Goal: Task Accomplishment & Management: Use online tool/utility

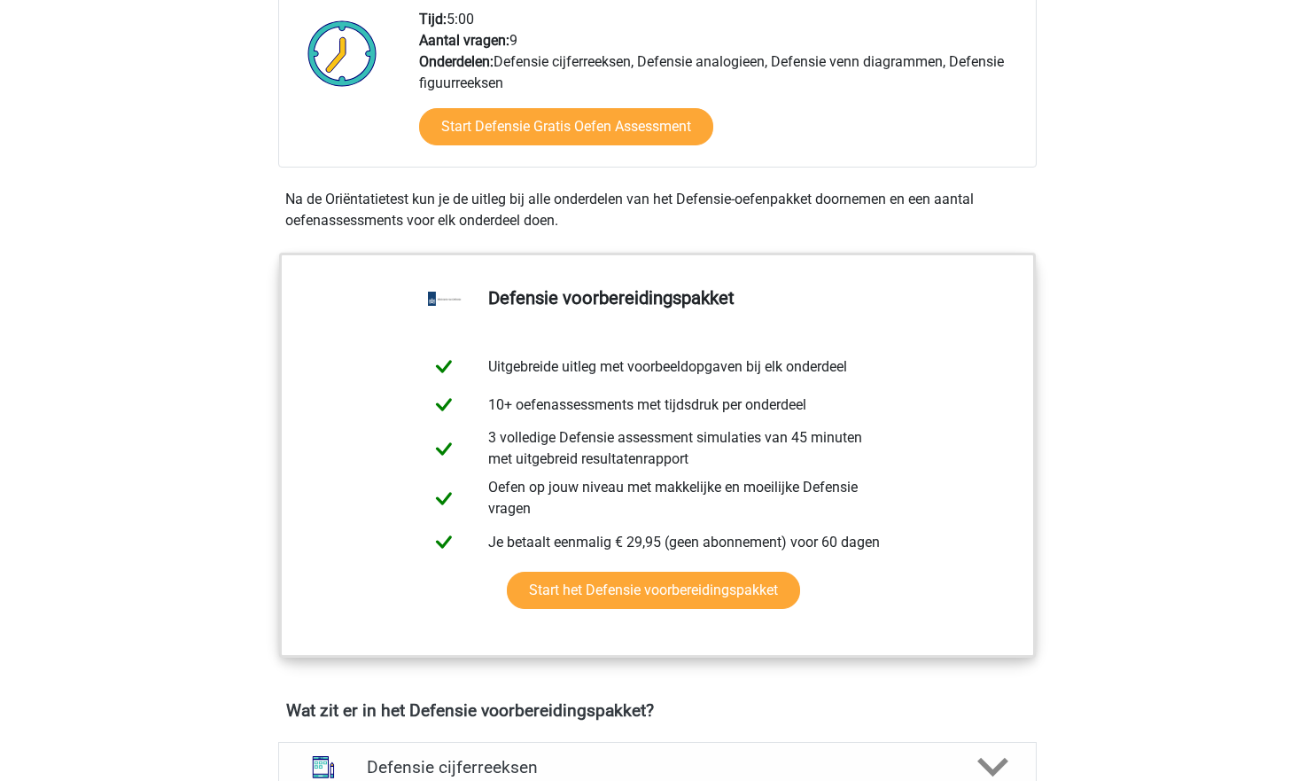
scroll to position [557, 0]
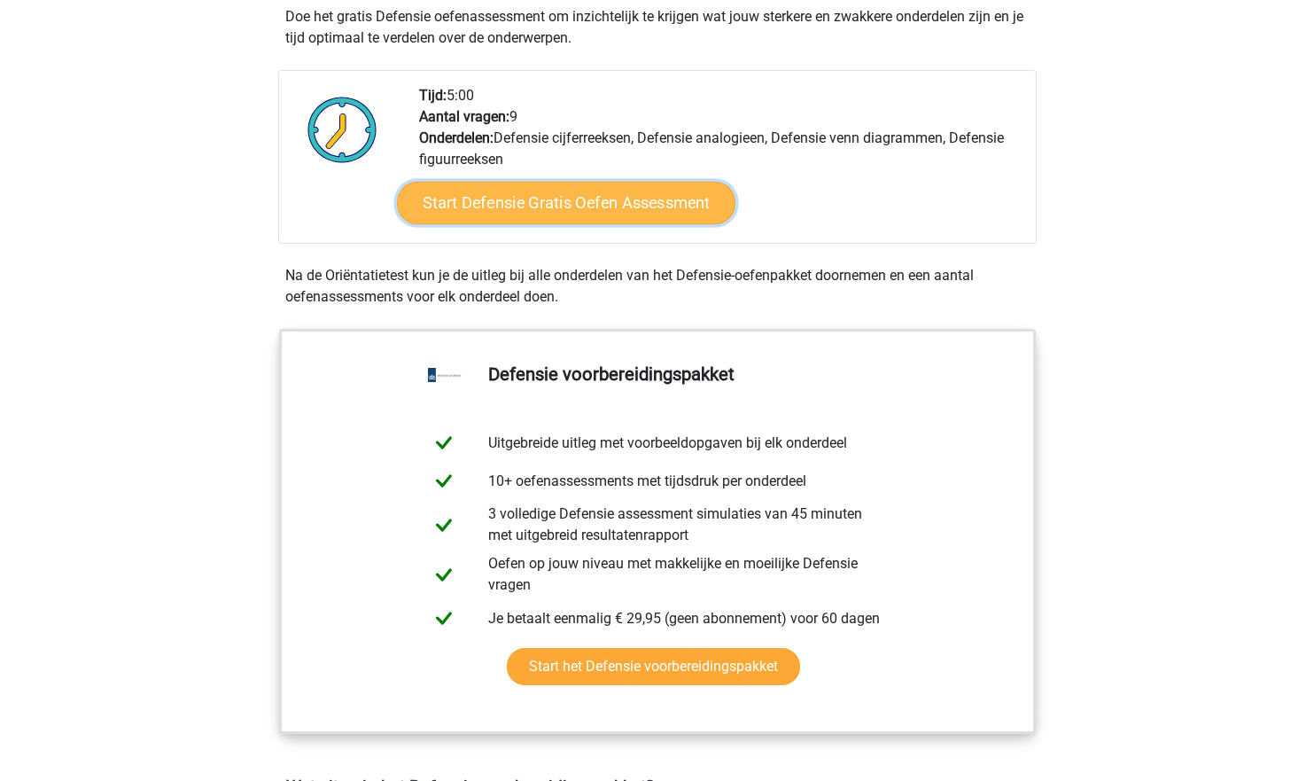
click at [594, 194] on link "Start Defensie Gratis Oefen Assessment" at bounding box center [566, 203] width 339 height 43
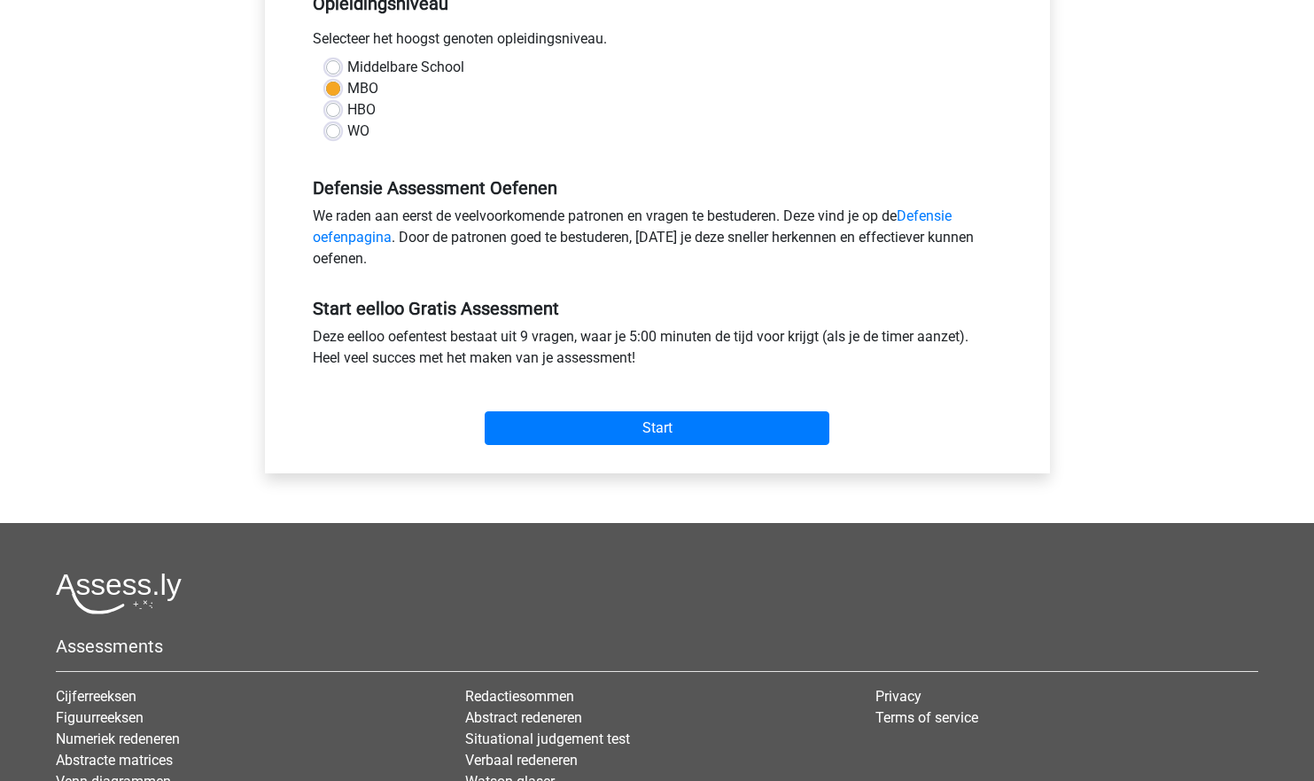
scroll to position [405, 0]
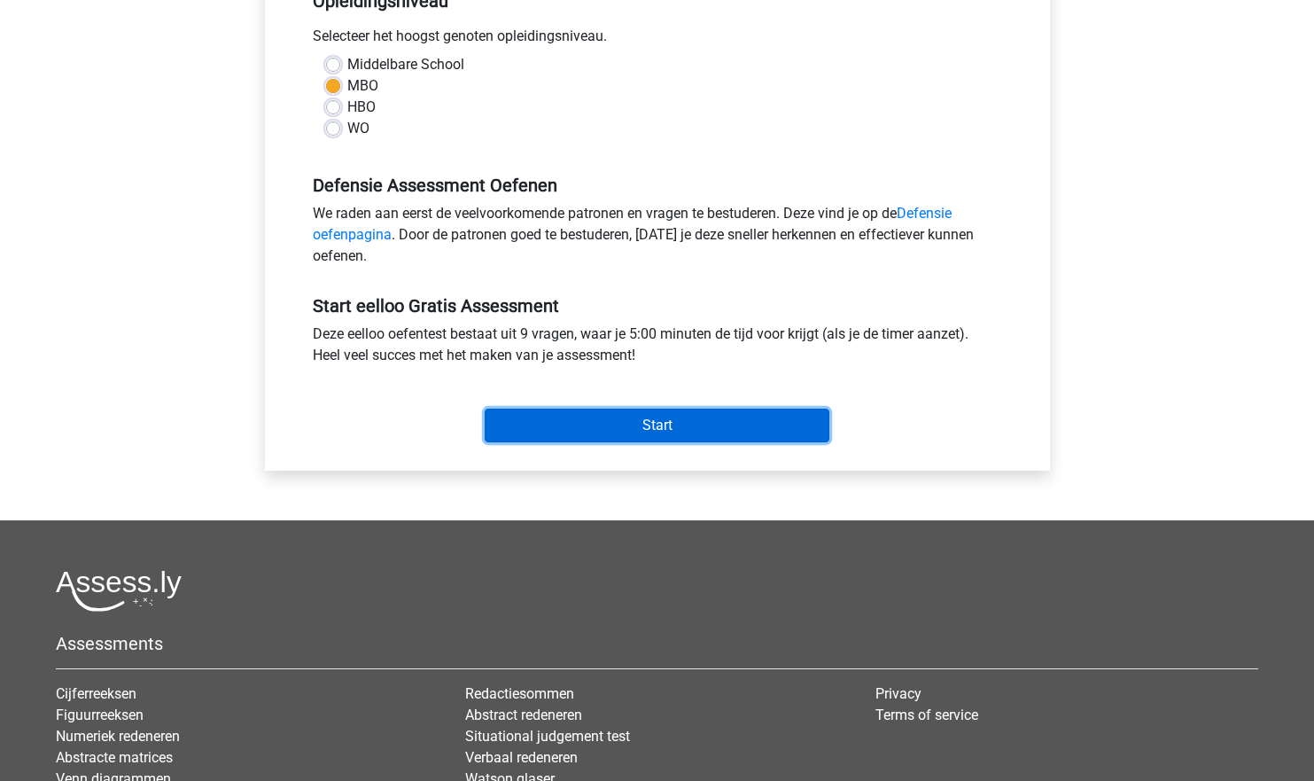
click at [637, 421] on input "Start" at bounding box center [657, 426] width 345 height 34
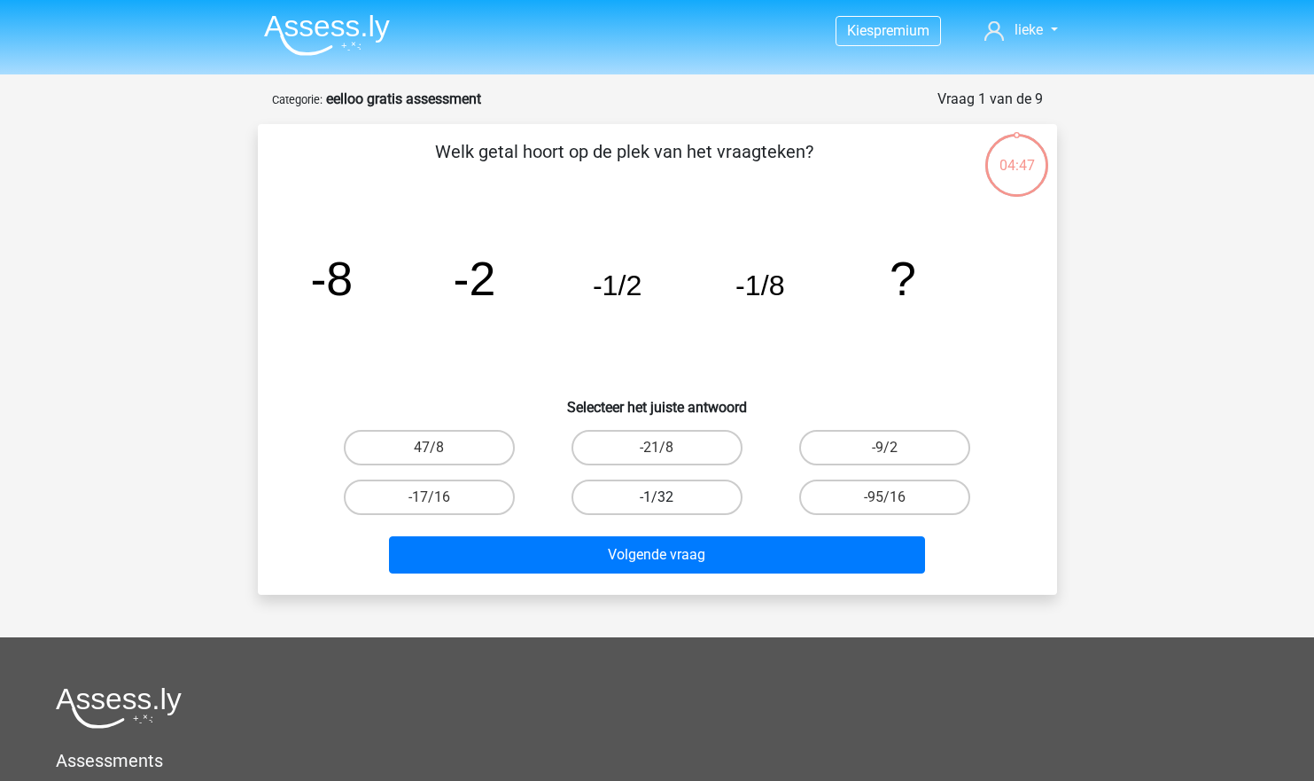
click at [659, 495] on label "-1/32" at bounding box center [657, 496] width 171 height 35
click at [659, 497] on input "-1/32" at bounding box center [663, 503] width 12 height 12
radio input "true"
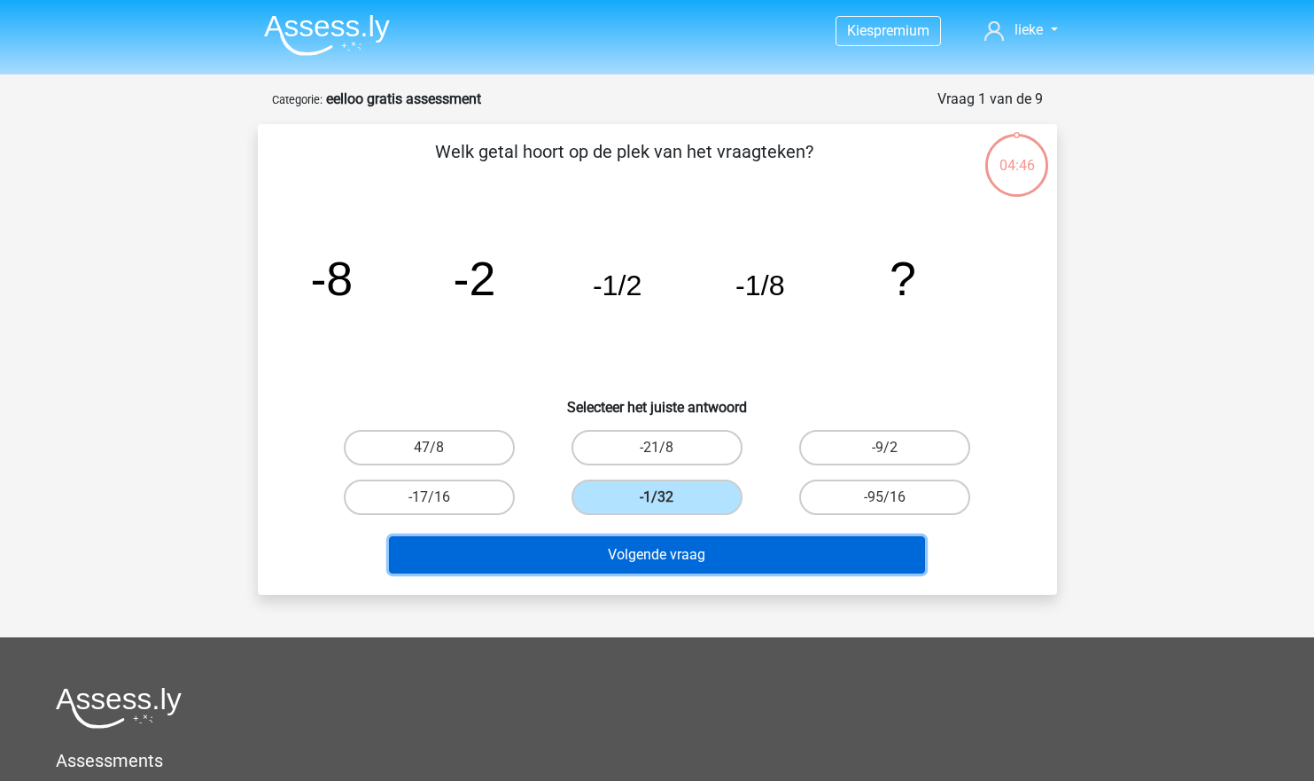
click at [692, 563] on button "Volgende vraag" at bounding box center [657, 554] width 536 height 37
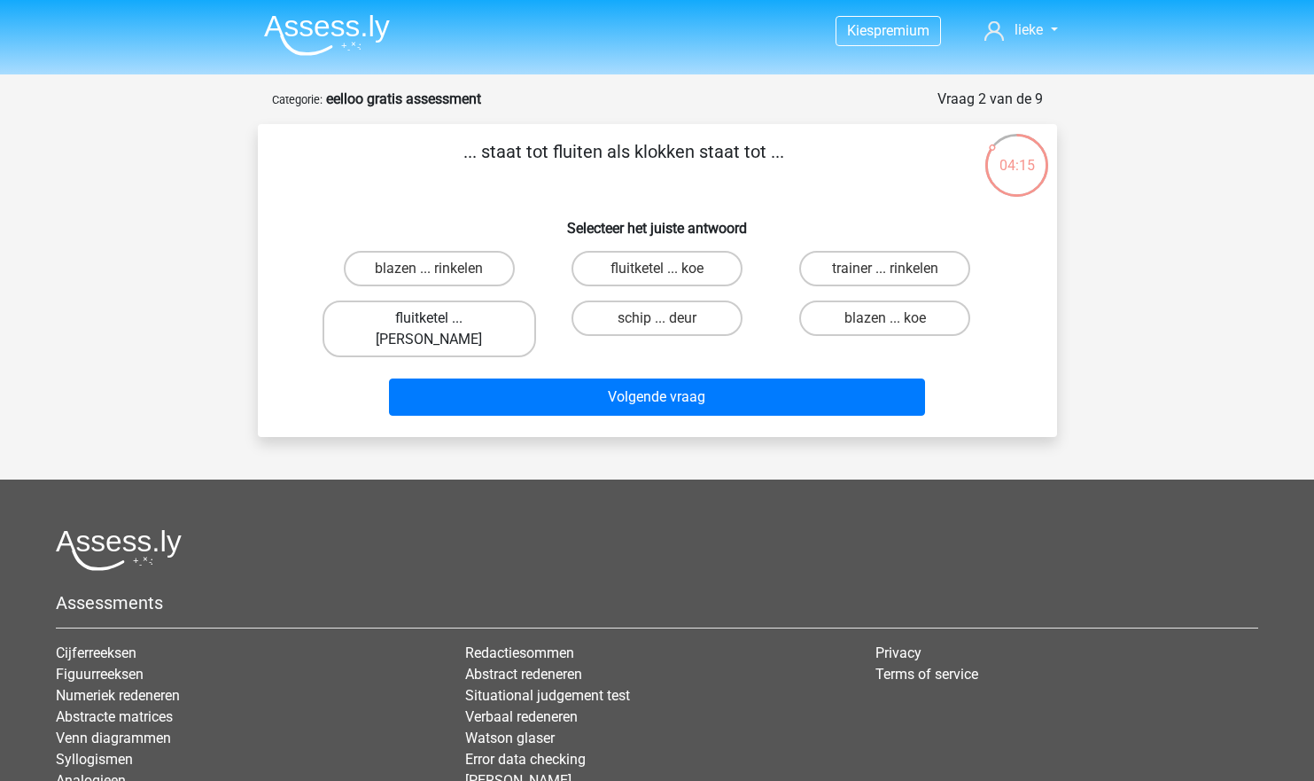
click at [414, 309] on label "fluitketel ... luiden" at bounding box center [430, 328] width 214 height 57
click at [429, 318] on input "fluitketel ... luiden" at bounding box center [435, 324] width 12 height 12
radio input "true"
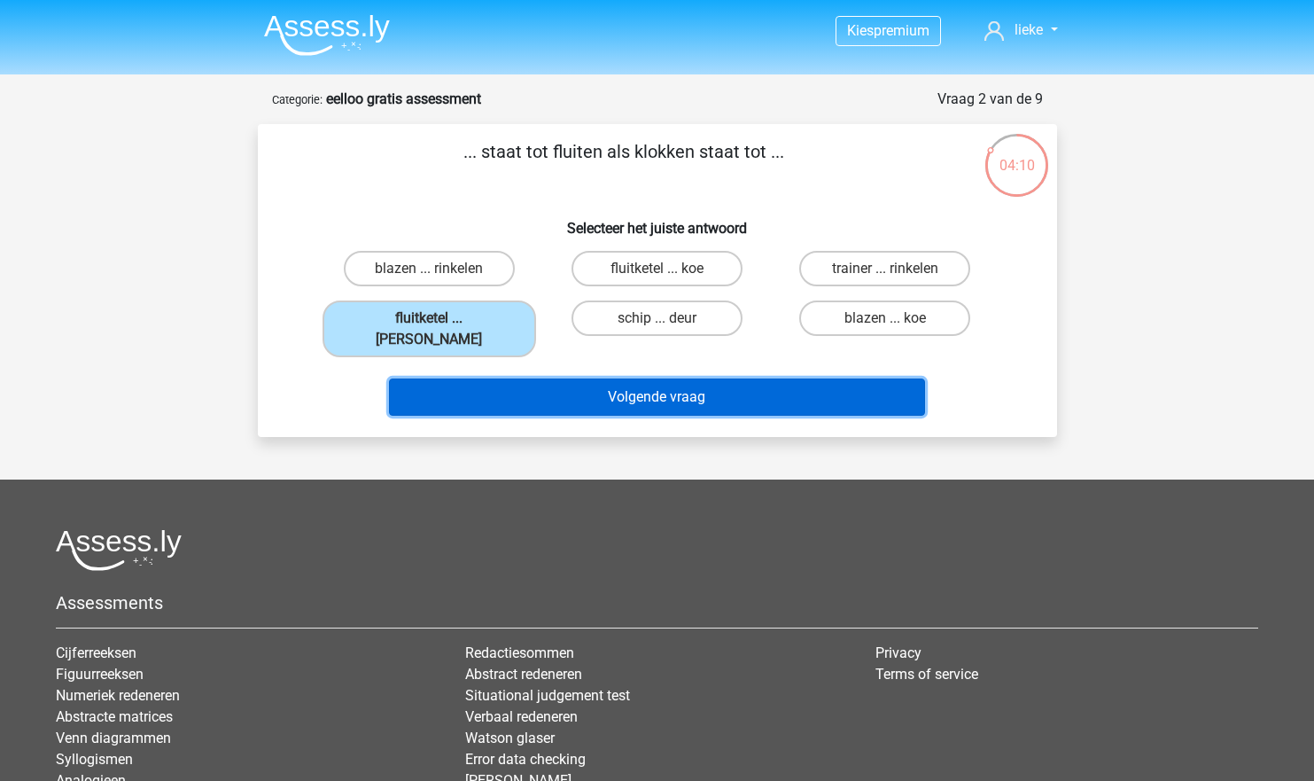
click at [546, 378] on button "Volgende vraag" at bounding box center [657, 396] width 536 height 37
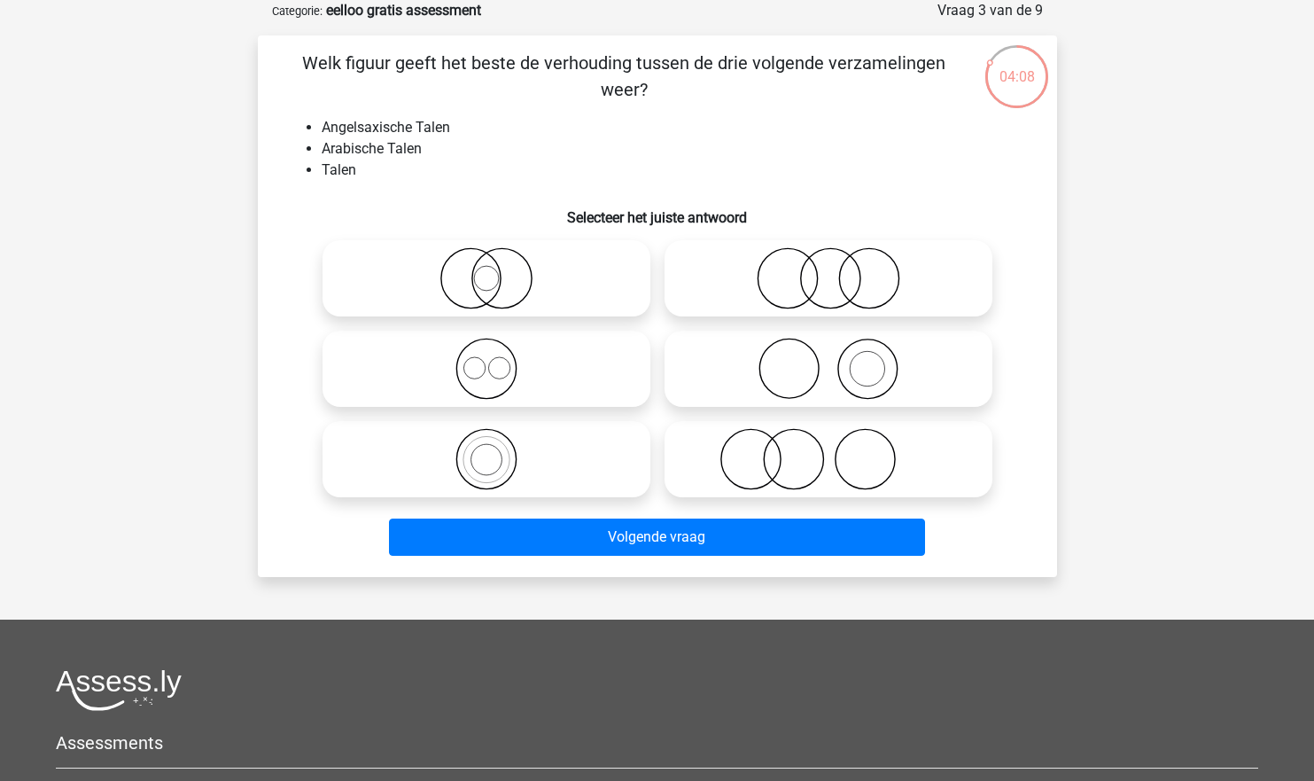
scroll to position [12, 0]
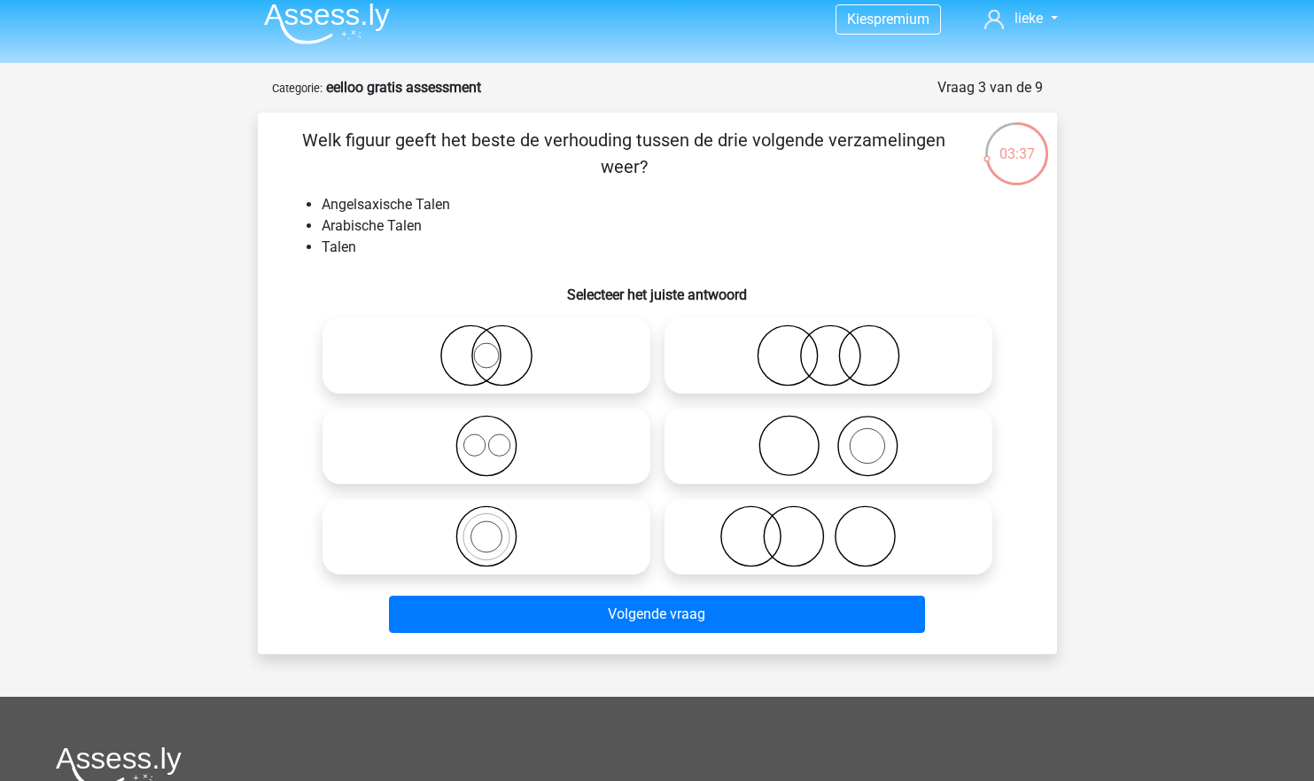
click at [463, 468] on icon at bounding box center [487, 446] width 314 height 62
click at [487, 437] on input "radio" at bounding box center [493, 431] width 12 height 12
radio input "true"
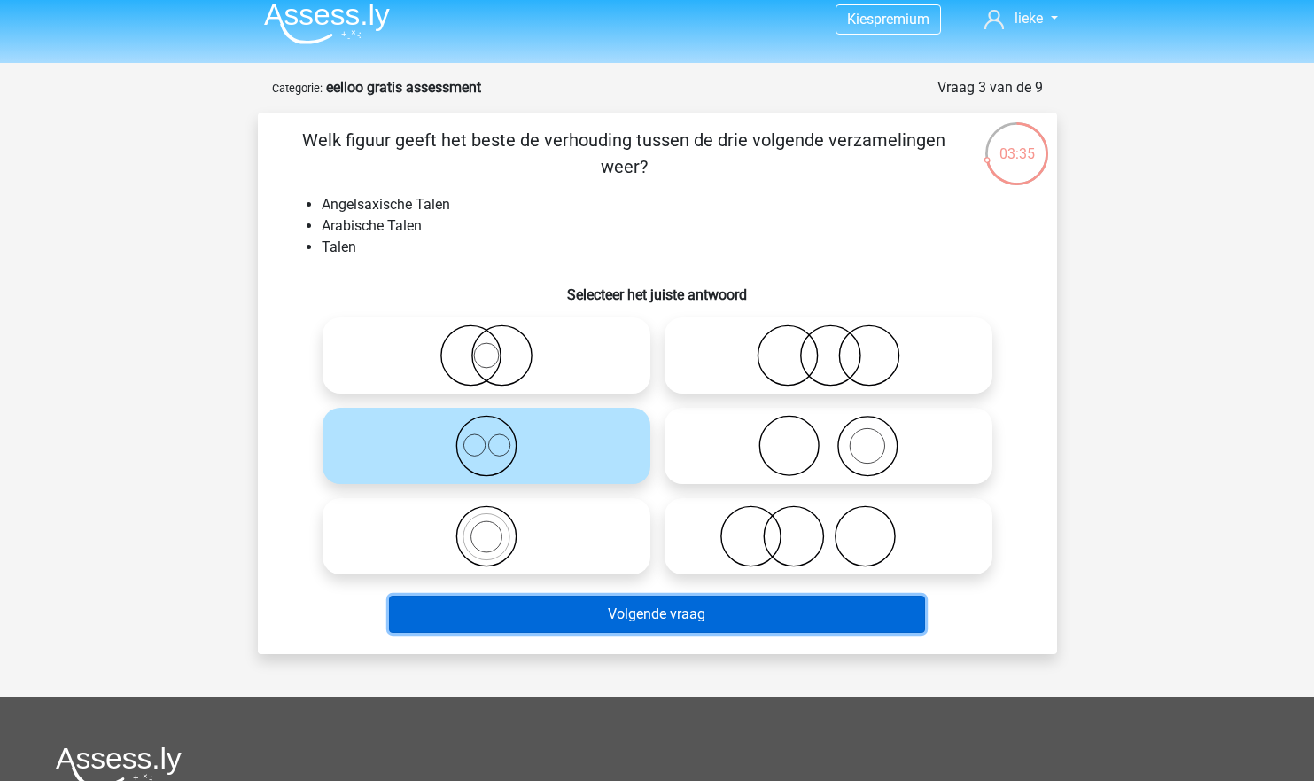
click at [664, 609] on button "Volgende vraag" at bounding box center [657, 614] width 536 height 37
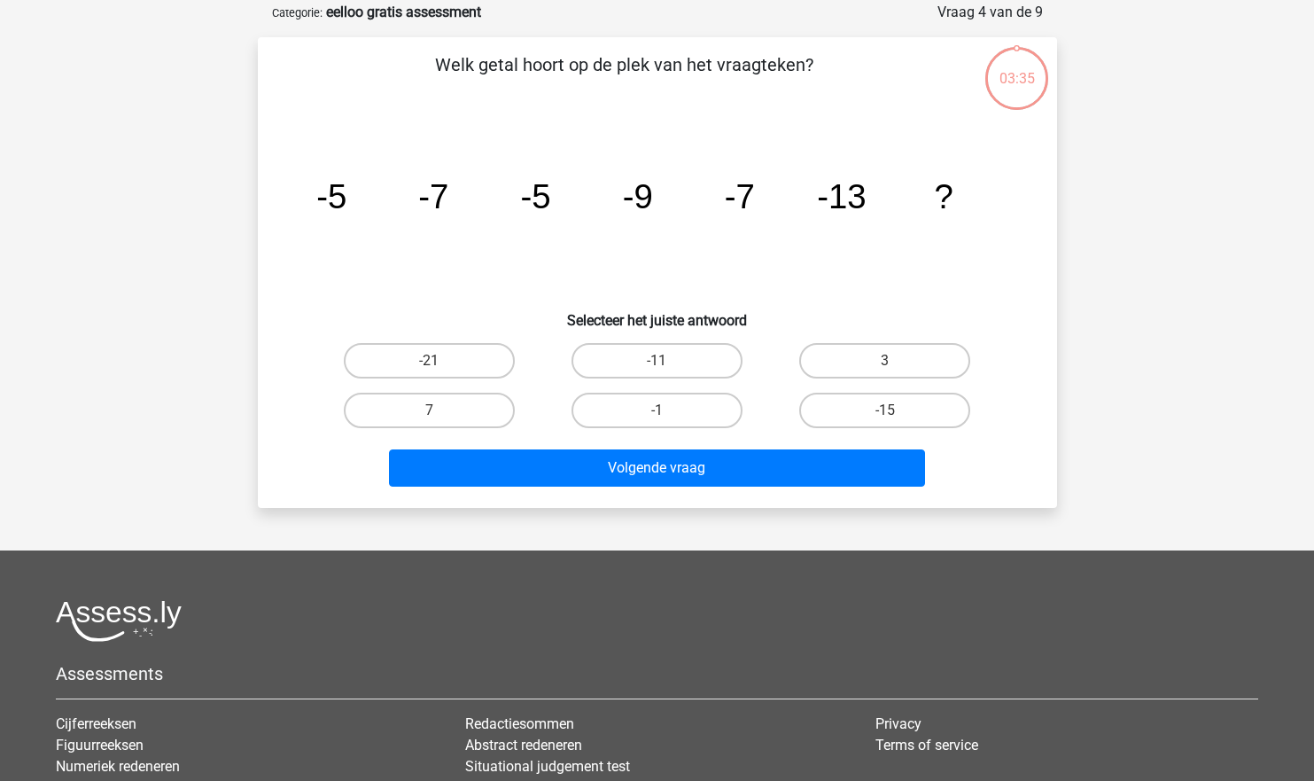
scroll to position [89, 0]
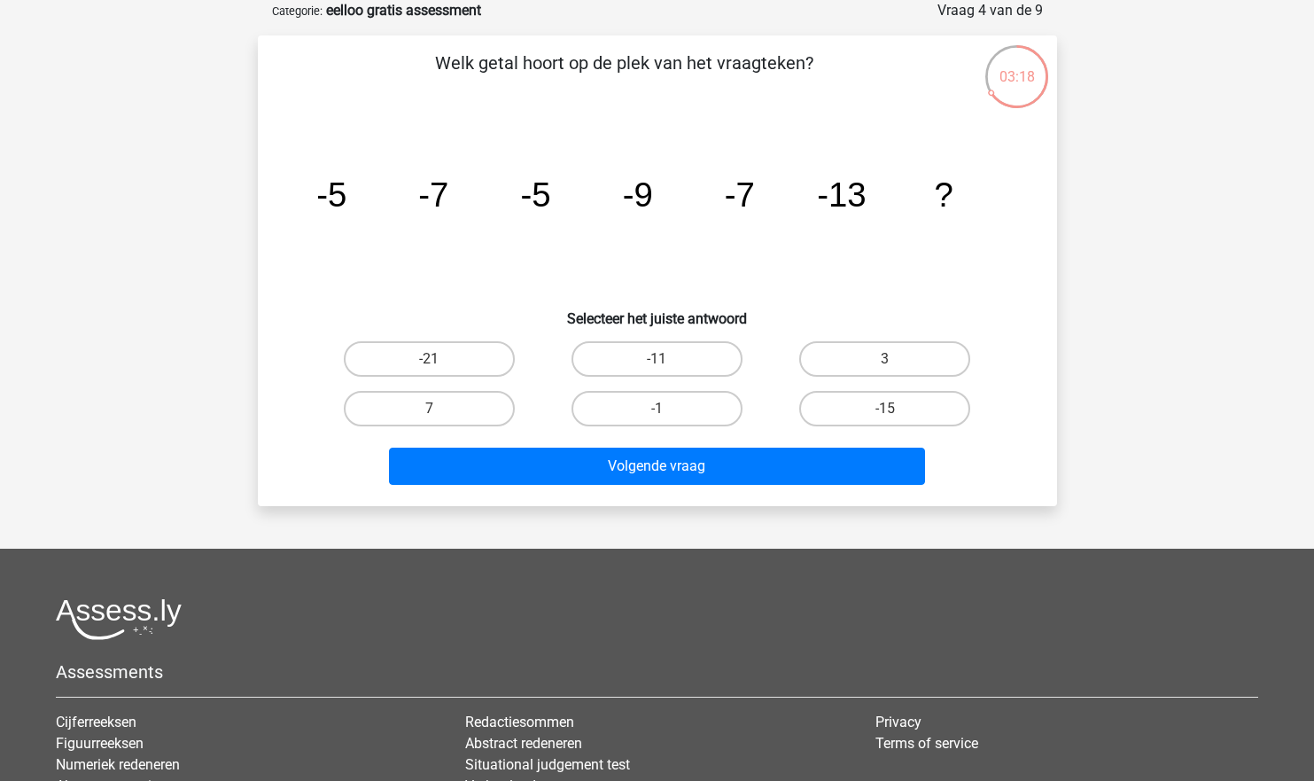
click at [655, 266] on icon "image/svg+xml -5 -7 -5 -9 -7 -13 ?" at bounding box center [657, 206] width 714 height 179
click at [760, 317] on h6 "Selecteer het juiste antwoord" at bounding box center [657, 311] width 743 height 31
click at [869, 240] on icon "image/svg+xml -5 -7 -5 -9 -7 -13 ?" at bounding box center [657, 206] width 714 height 179
click at [873, 239] on icon "image/svg+xml -5 -7 -5 -9 -7 -13 ?" at bounding box center [657, 206] width 714 height 179
click at [879, 237] on icon "image/svg+xml -5 -7 -5 -9 -7 -13 ?" at bounding box center [657, 206] width 714 height 179
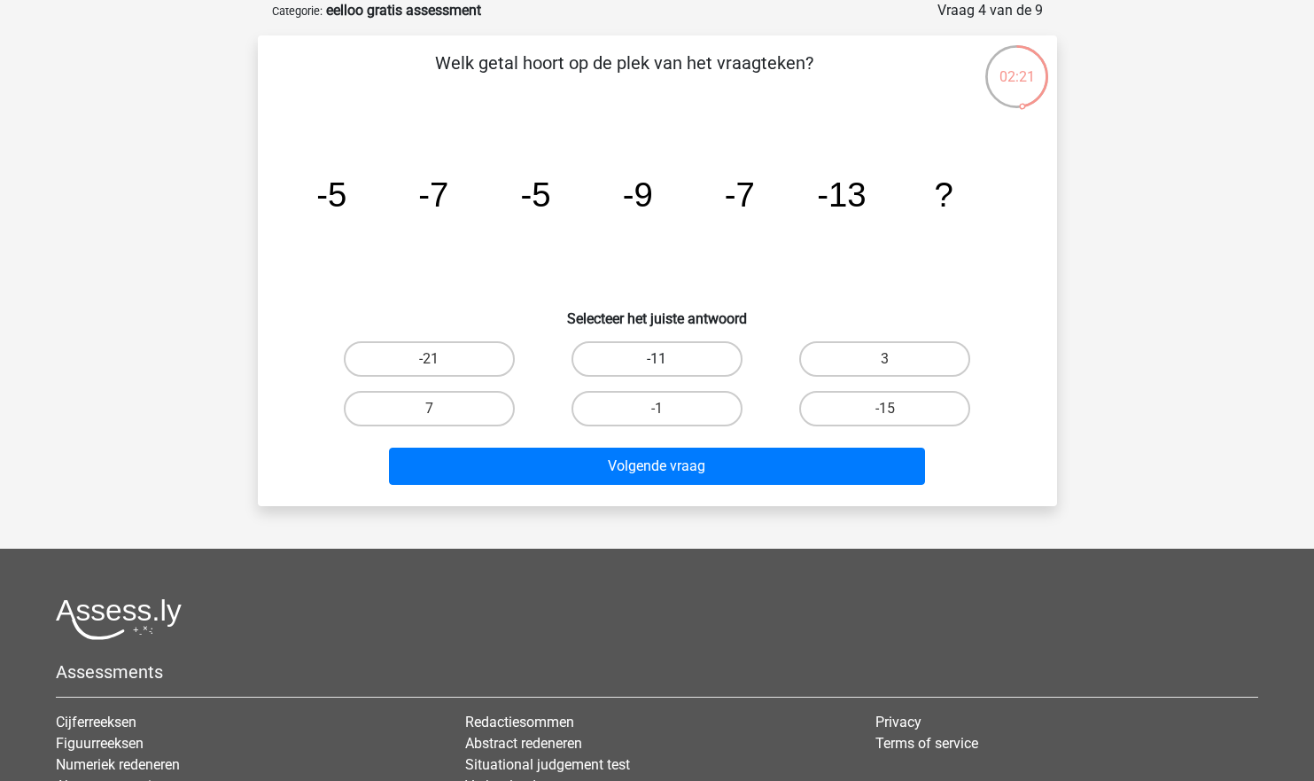
click at [683, 350] on label "-11" at bounding box center [657, 358] width 171 height 35
click at [668, 359] on input "-11" at bounding box center [663, 365] width 12 height 12
radio input "true"
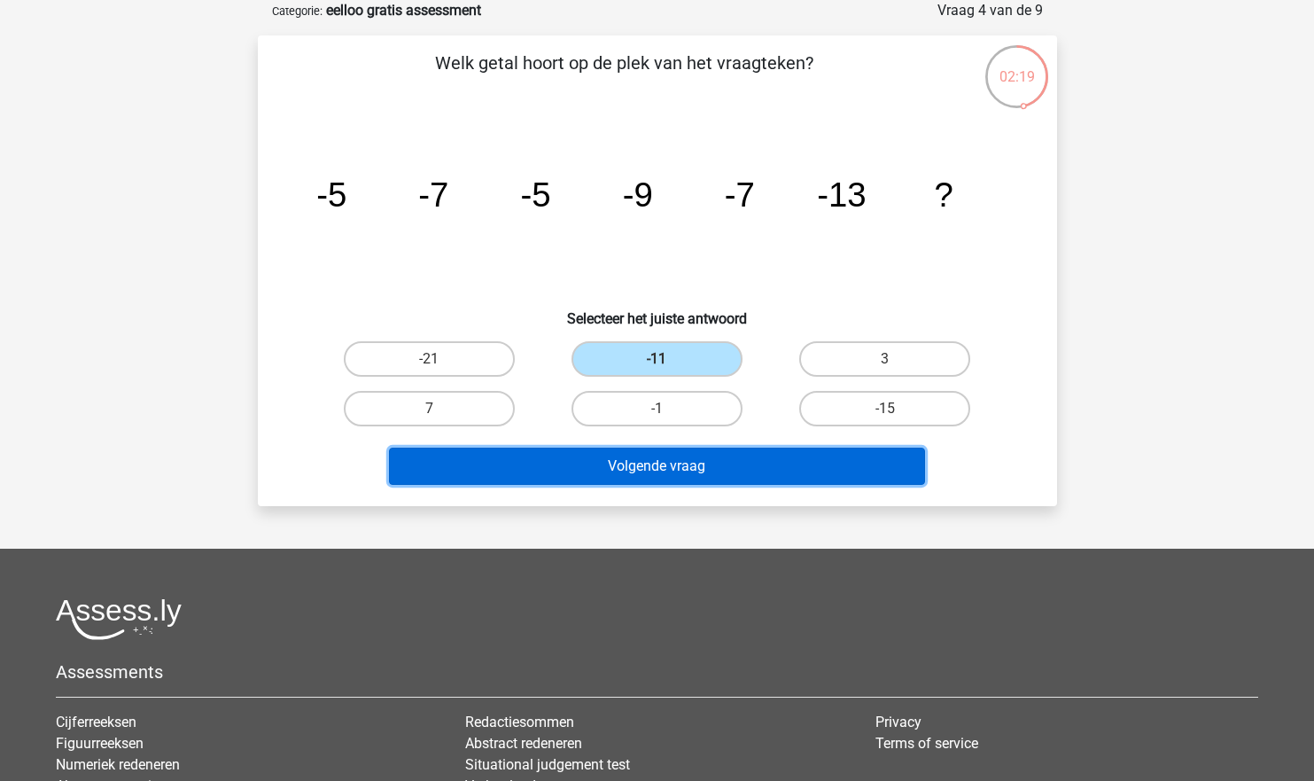
click at [788, 466] on button "Volgende vraag" at bounding box center [657, 466] width 536 height 37
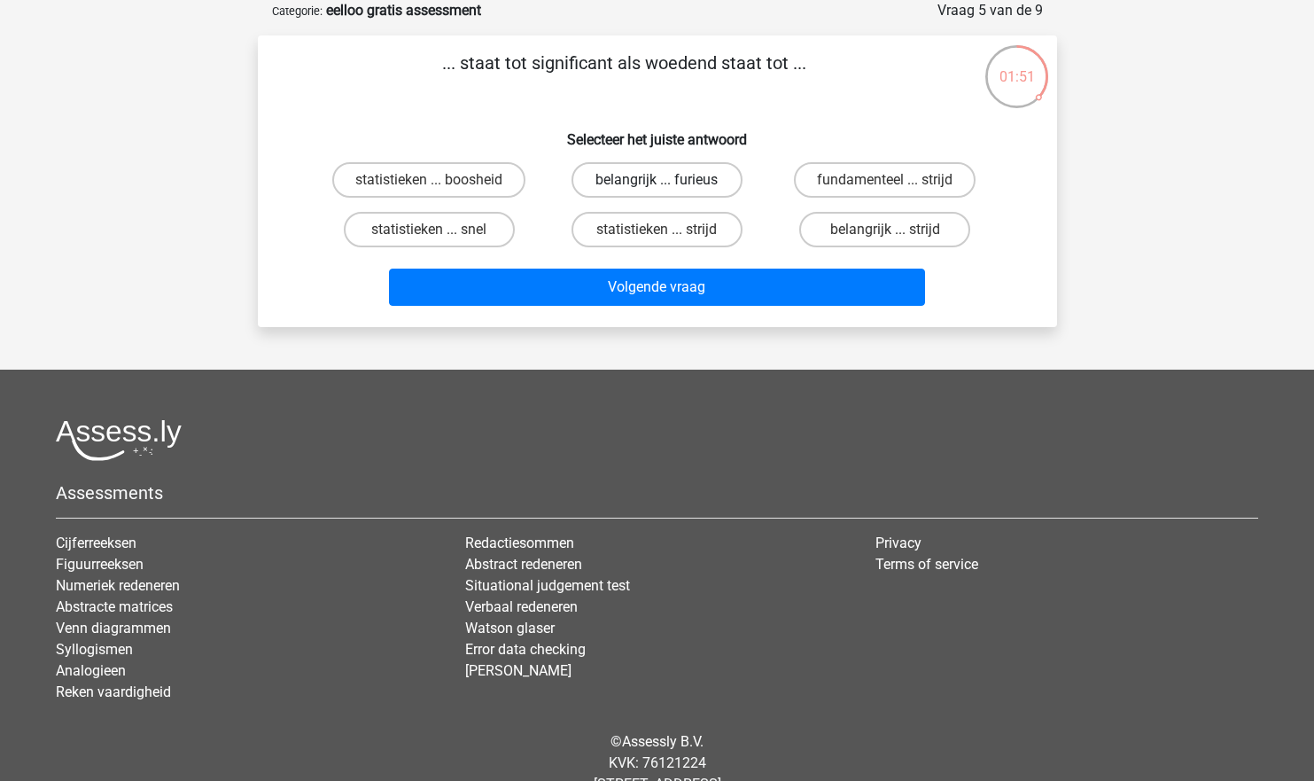
click at [631, 194] on label "belangrijk ... furieus" at bounding box center [657, 179] width 171 height 35
click at [657, 191] on input "belangrijk ... furieus" at bounding box center [663, 186] width 12 height 12
radio input "true"
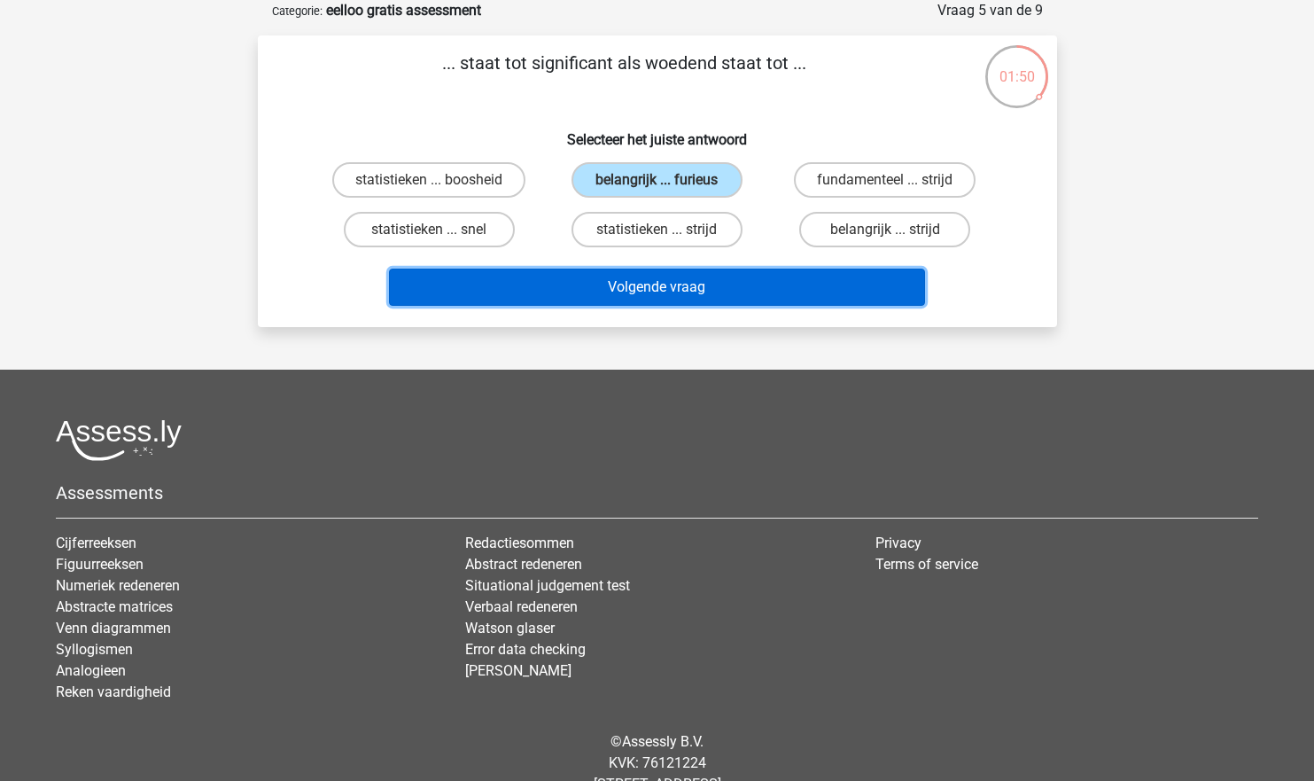
click at [592, 296] on button "Volgende vraag" at bounding box center [657, 287] width 536 height 37
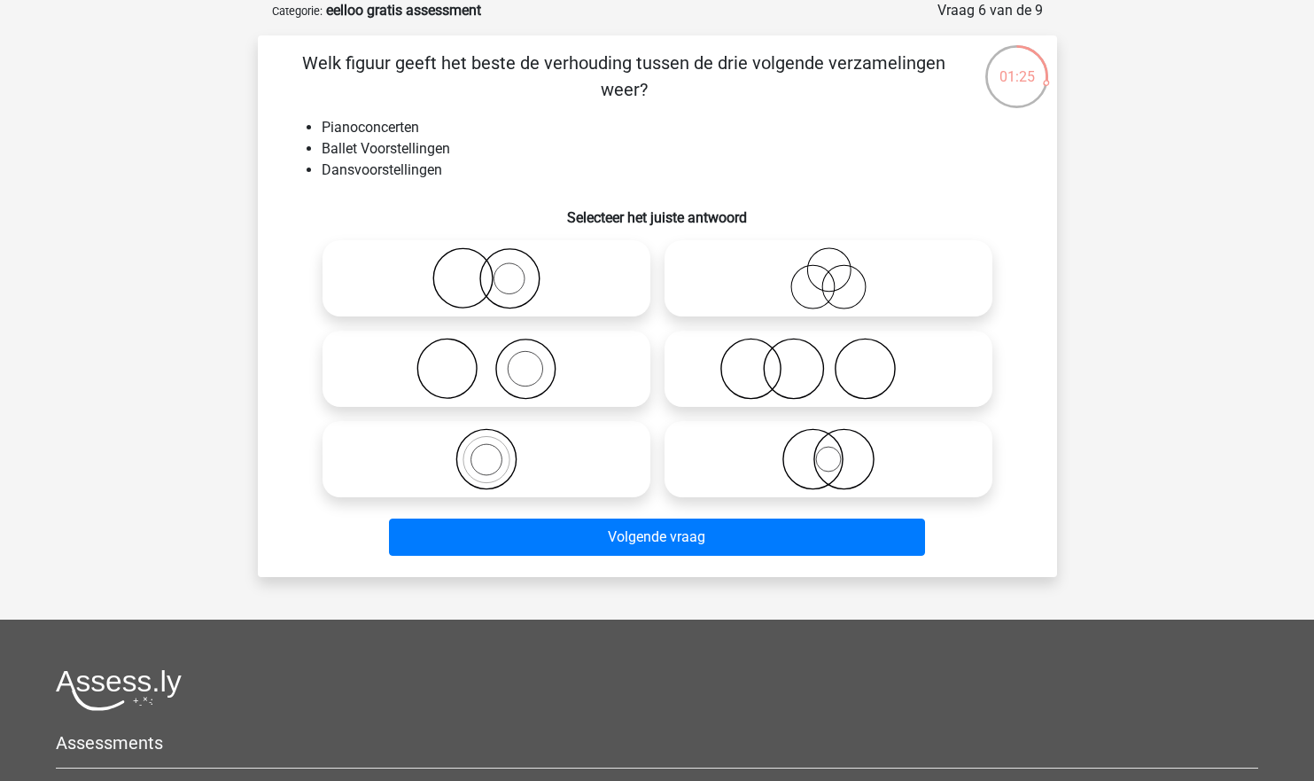
click at [769, 371] on icon at bounding box center [829, 369] width 314 height 62
click at [829, 360] on input "radio" at bounding box center [835, 354] width 12 height 12
radio input "true"
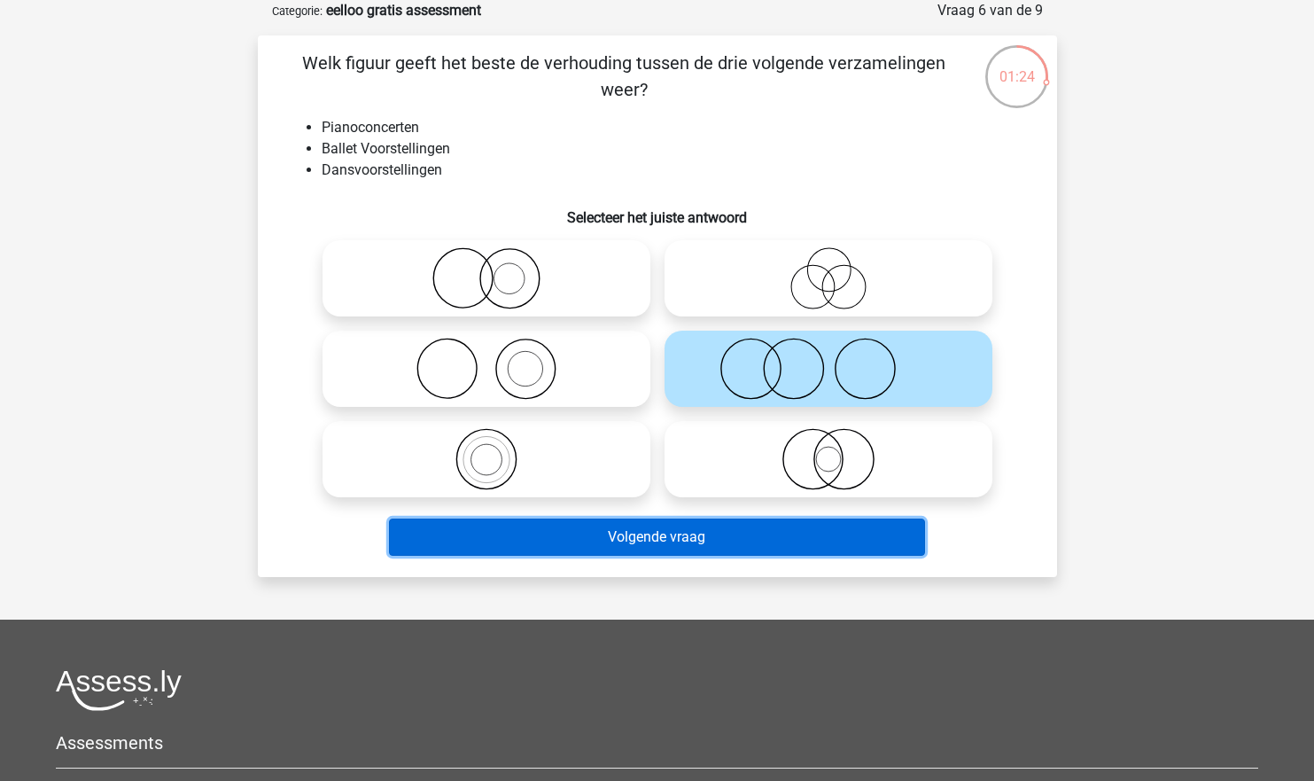
click at [787, 533] on button "Volgende vraag" at bounding box center [657, 536] width 536 height 37
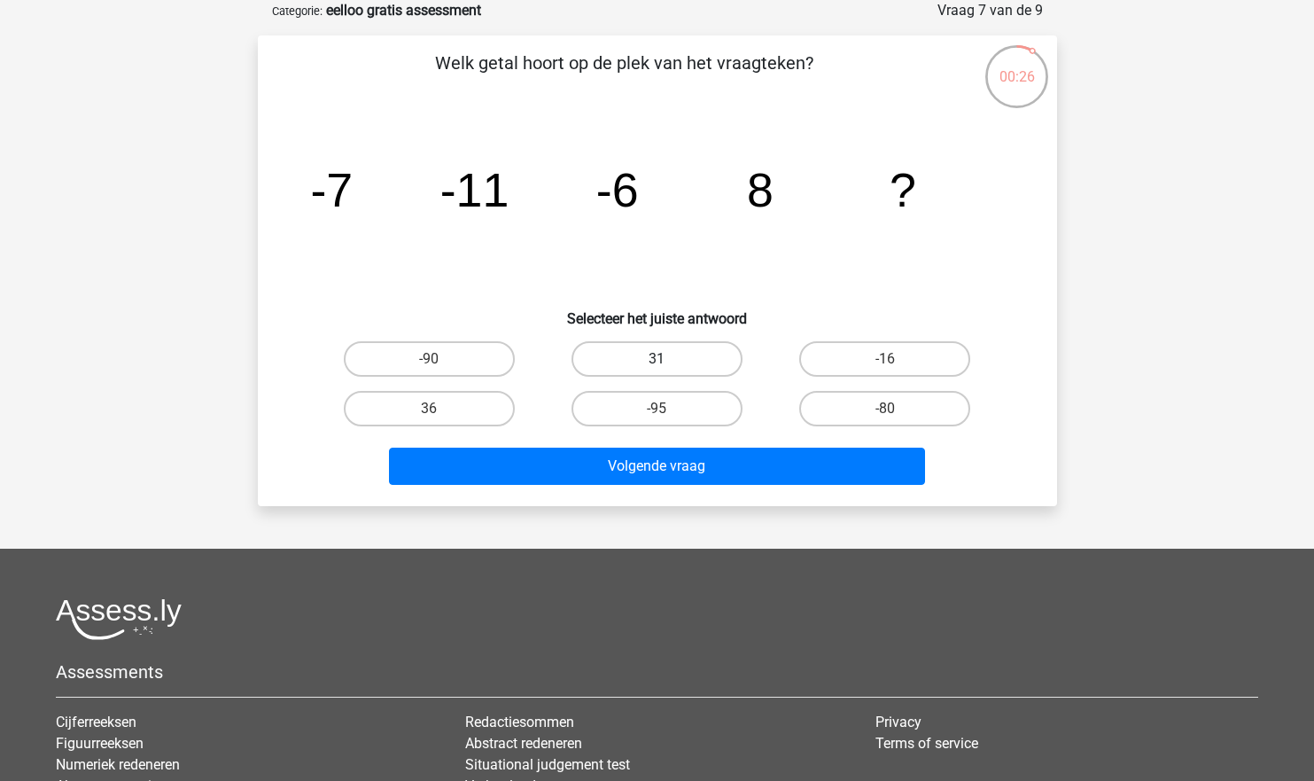
click at [644, 359] on label "31" at bounding box center [657, 358] width 171 height 35
click at [657, 359] on input "31" at bounding box center [663, 365] width 12 height 12
radio input "true"
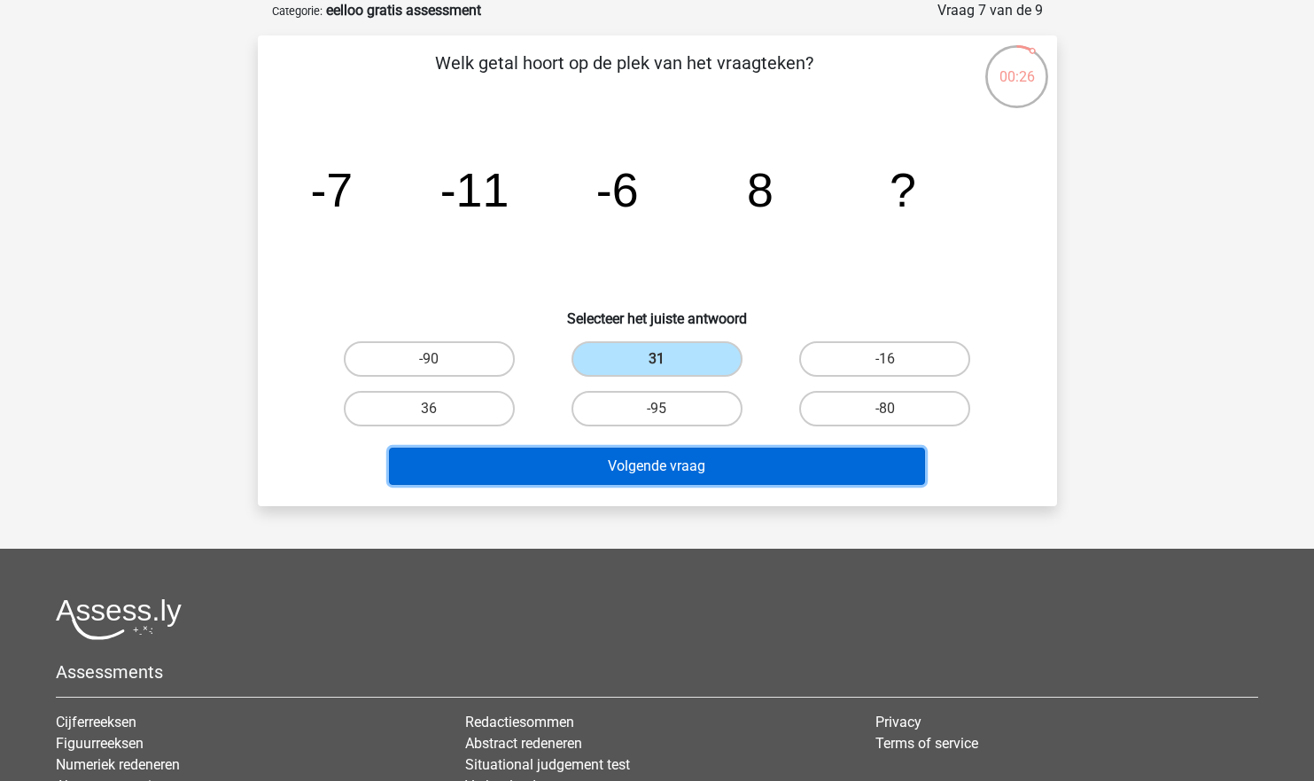
click at [591, 473] on button "Volgende vraag" at bounding box center [657, 466] width 536 height 37
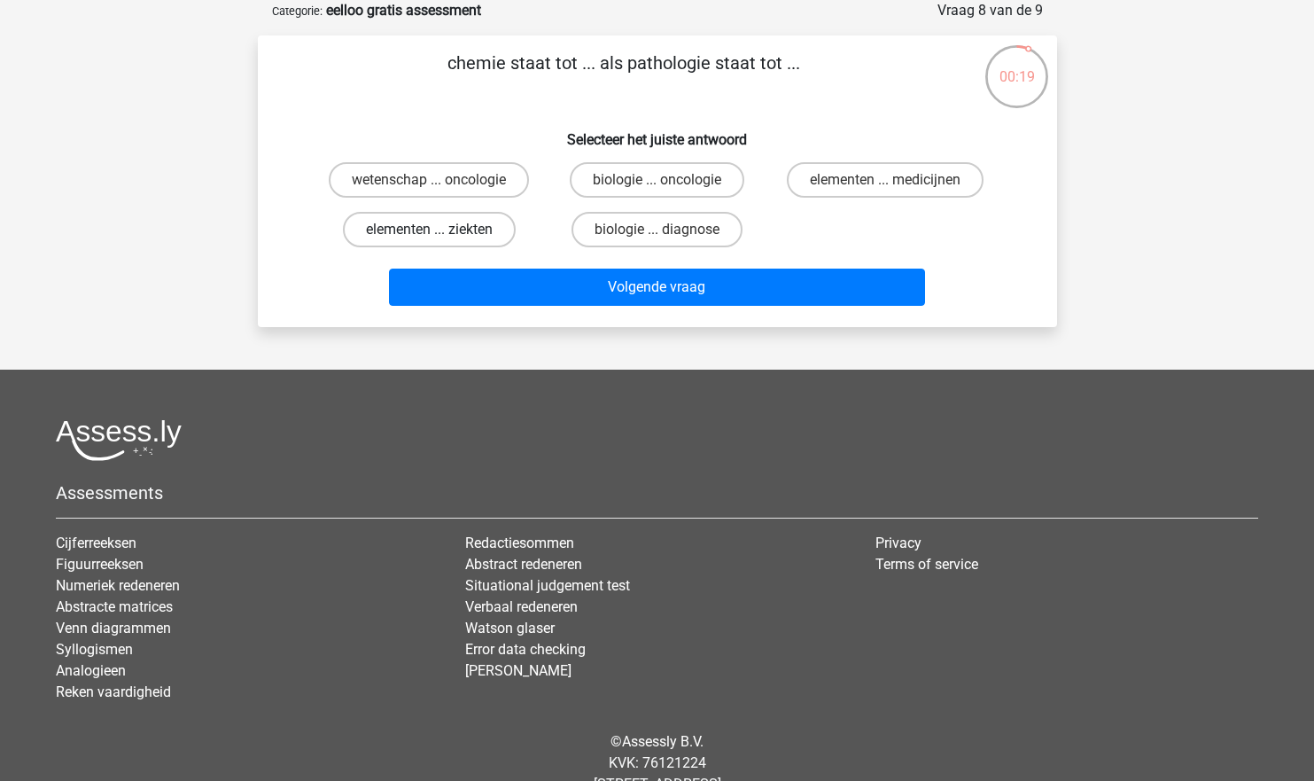
click at [480, 228] on label "elementen ... ziekten" at bounding box center [429, 229] width 173 height 35
click at [440, 230] on input "elementen ... ziekten" at bounding box center [435, 236] width 12 height 12
radio input "true"
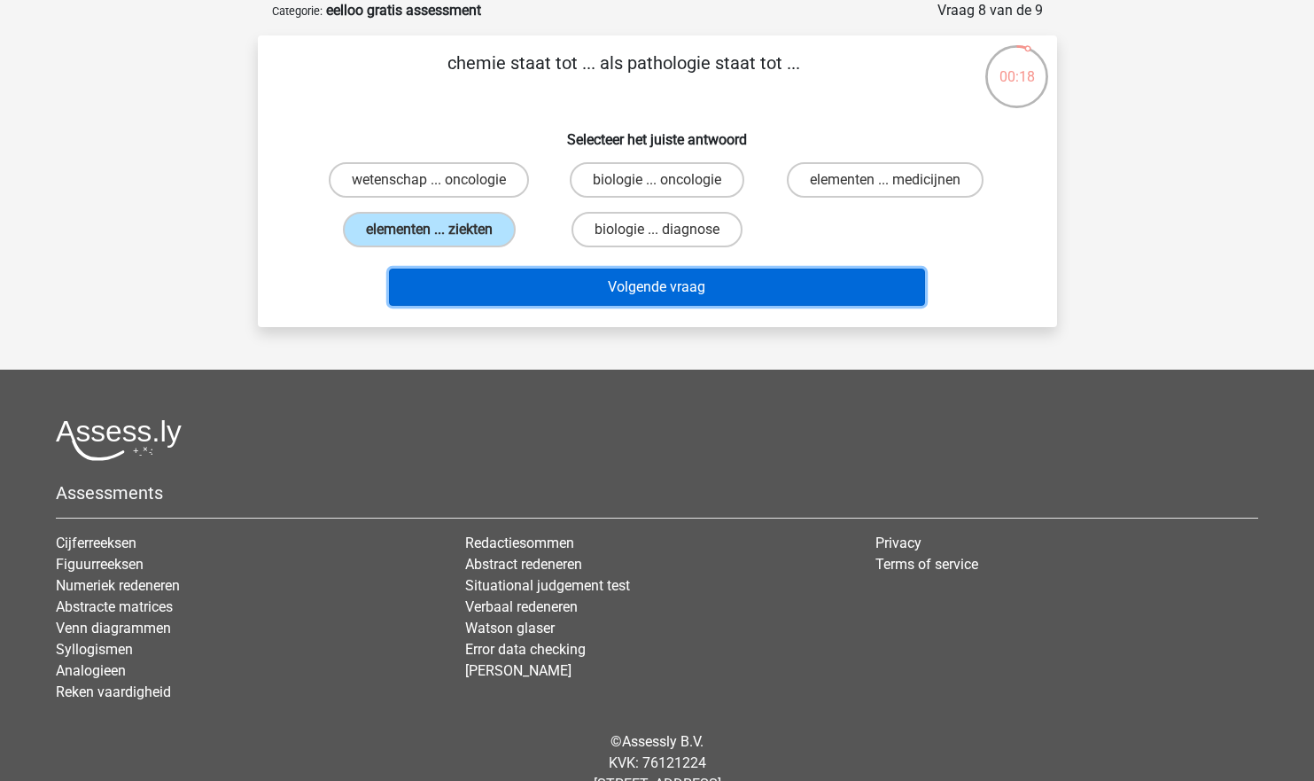
click at [548, 294] on button "Volgende vraag" at bounding box center [657, 287] width 536 height 37
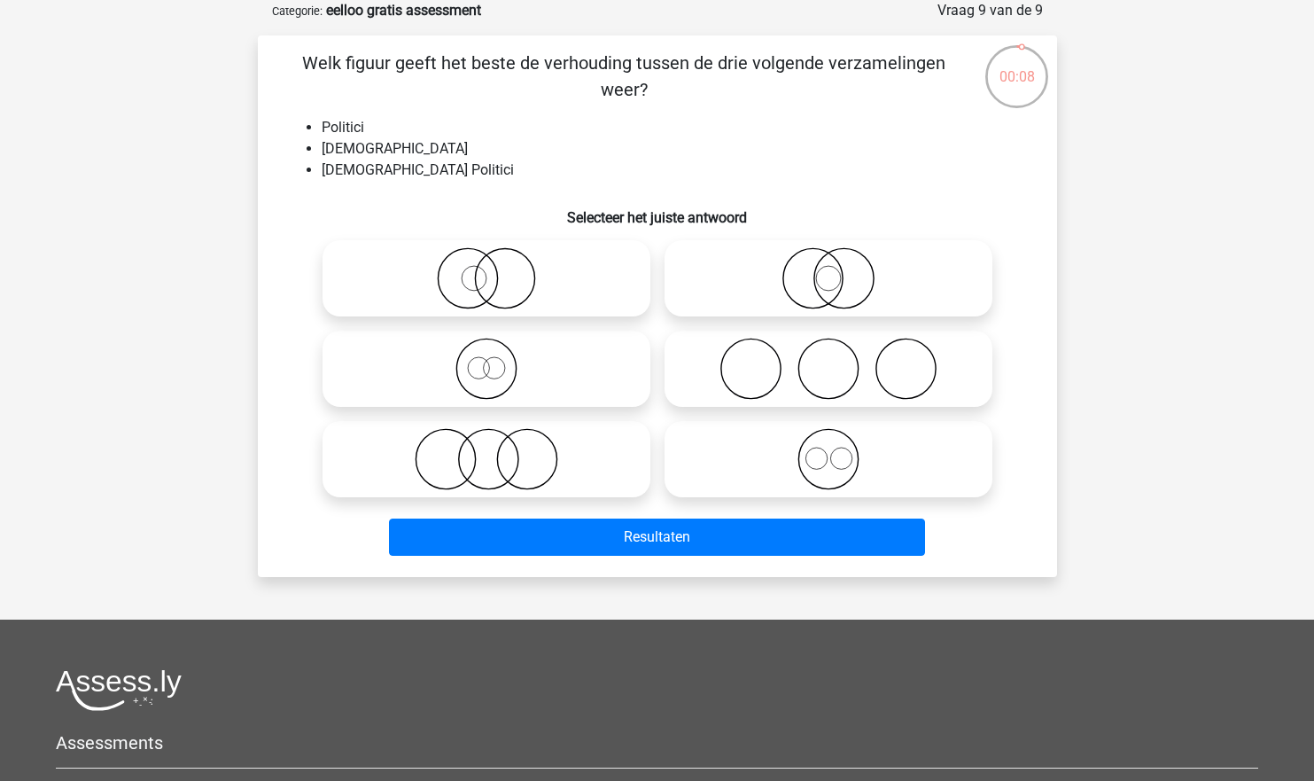
click at [920, 271] on icon at bounding box center [829, 278] width 314 height 62
click at [840, 269] on input "radio" at bounding box center [835, 264] width 12 height 12
radio input "true"
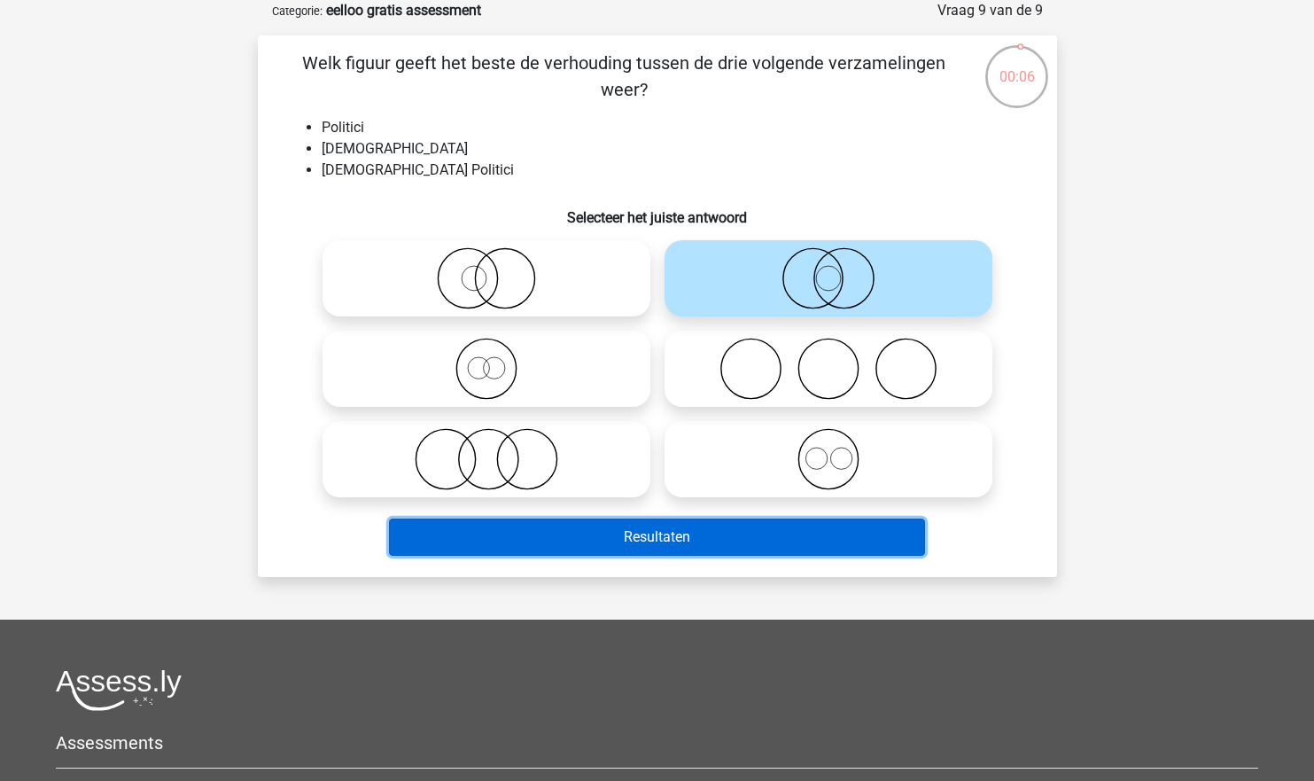
click at [555, 537] on button "Resultaten" at bounding box center [657, 536] width 536 height 37
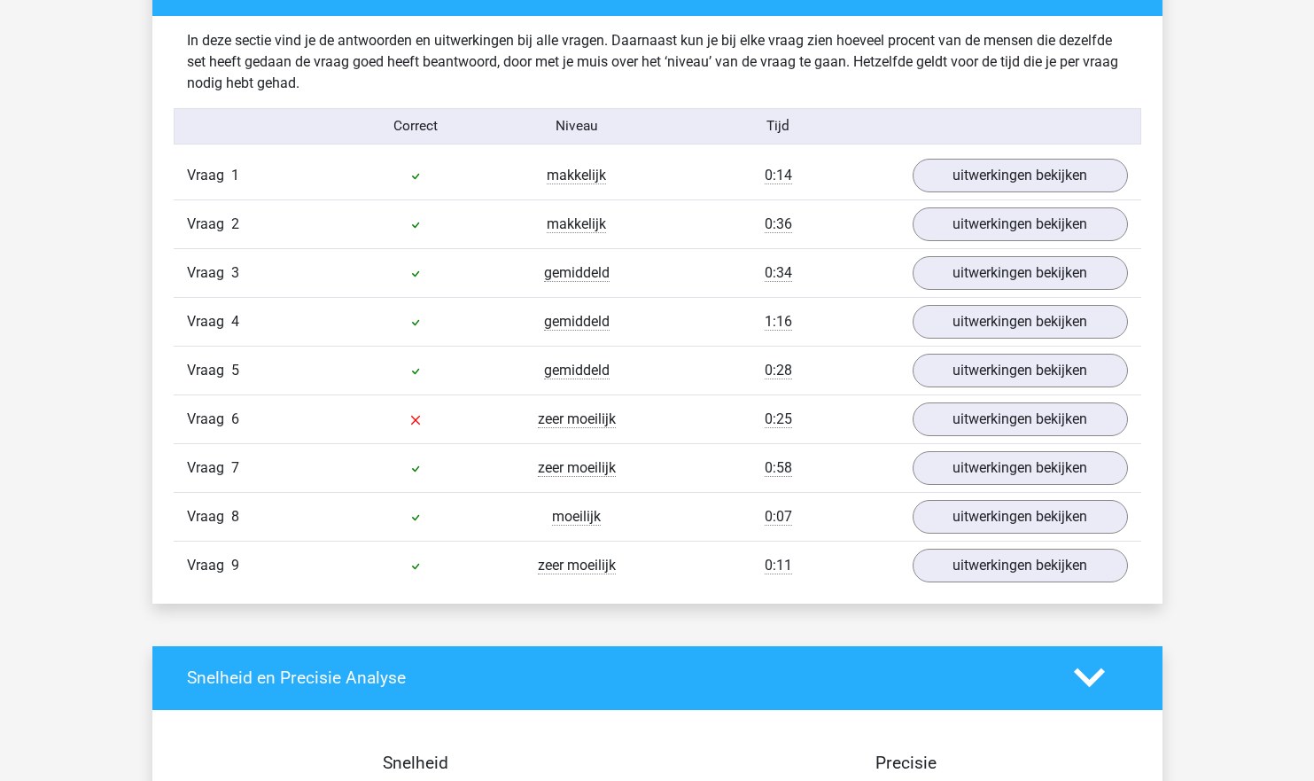
scroll to position [1872, 0]
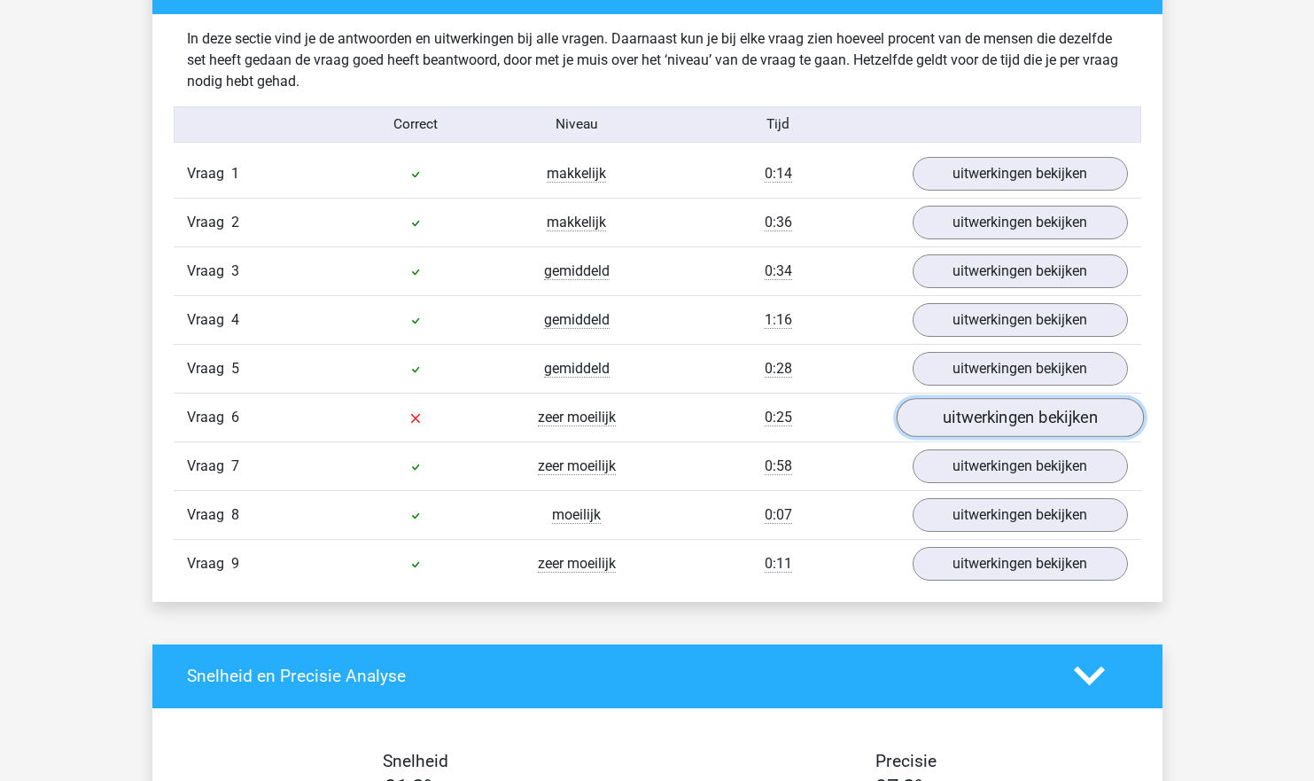
click at [974, 416] on link "uitwerkingen bekijken" at bounding box center [1019, 417] width 247 height 39
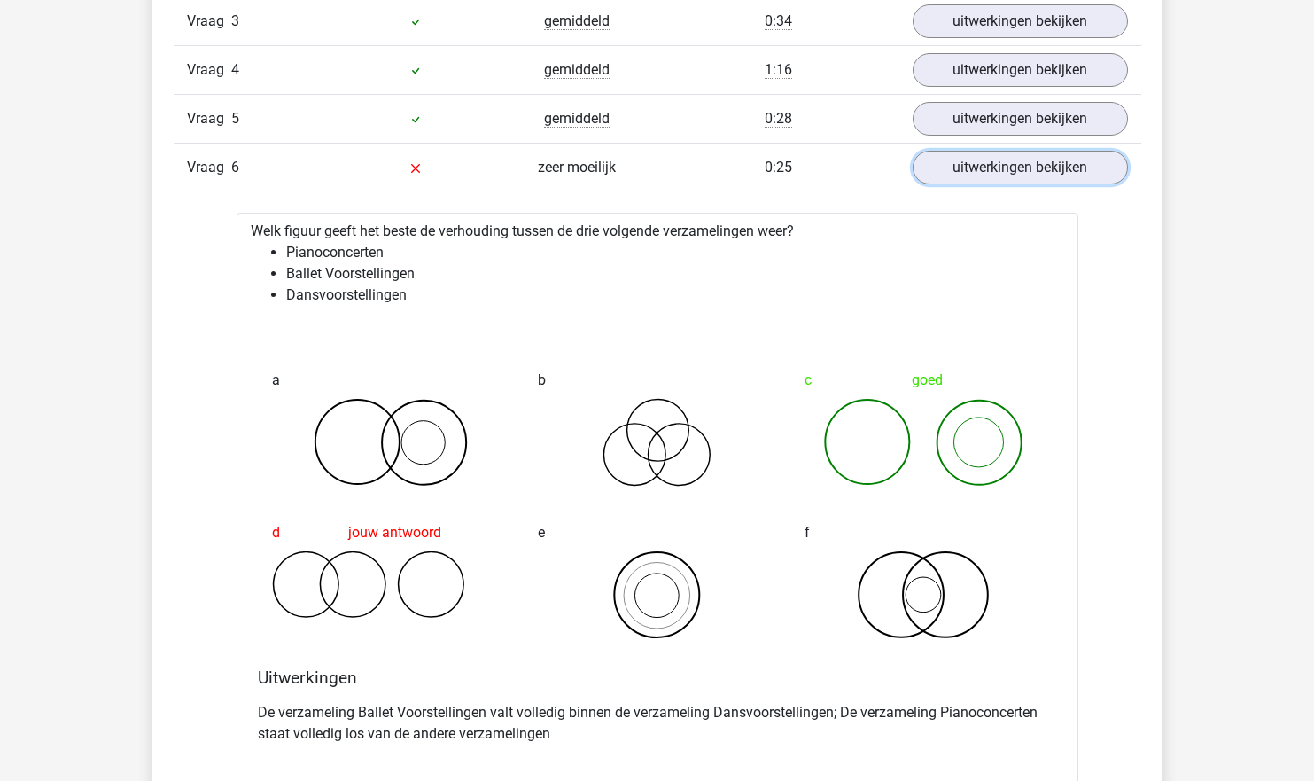
scroll to position [2127, 0]
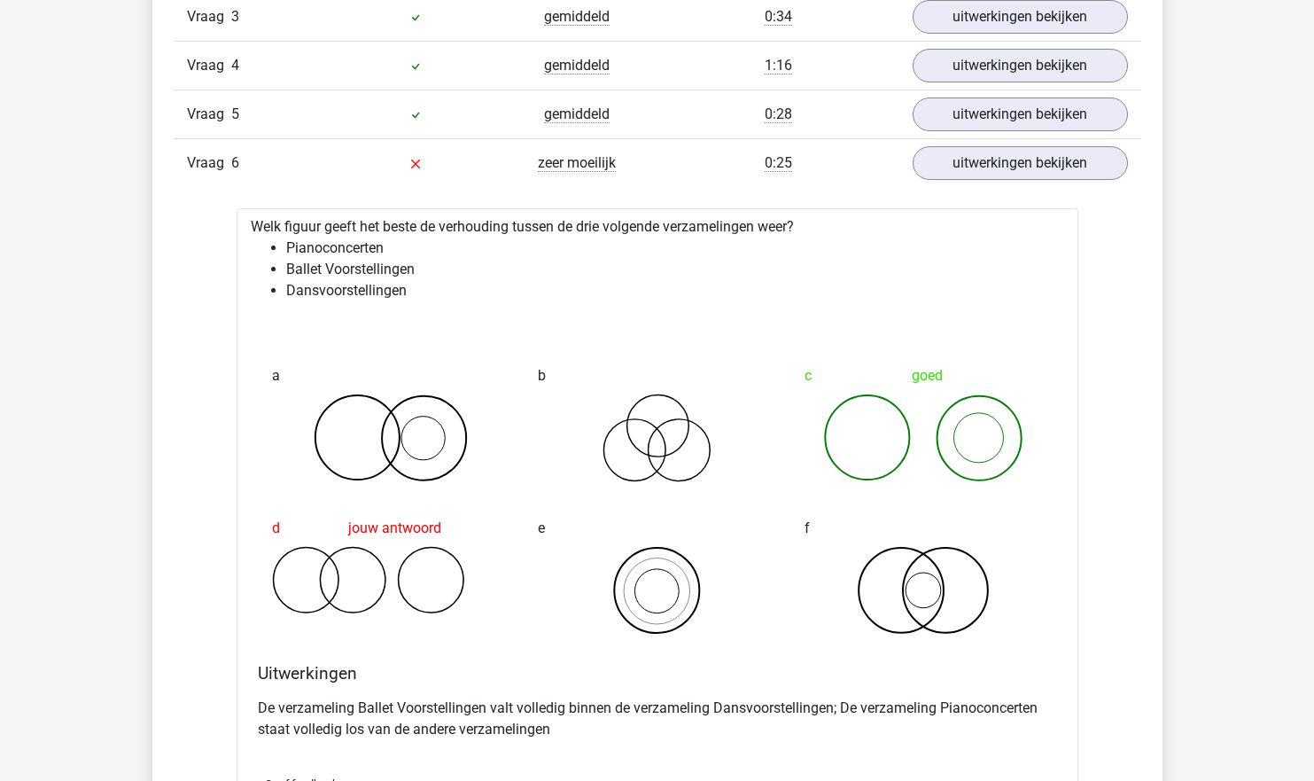
click at [340, 603] on icon at bounding box center [391, 580] width 238 height 68
click at [1048, 167] on link "uitwerkingen bekijken" at bounding box center [1019, 163] width 247 height 39
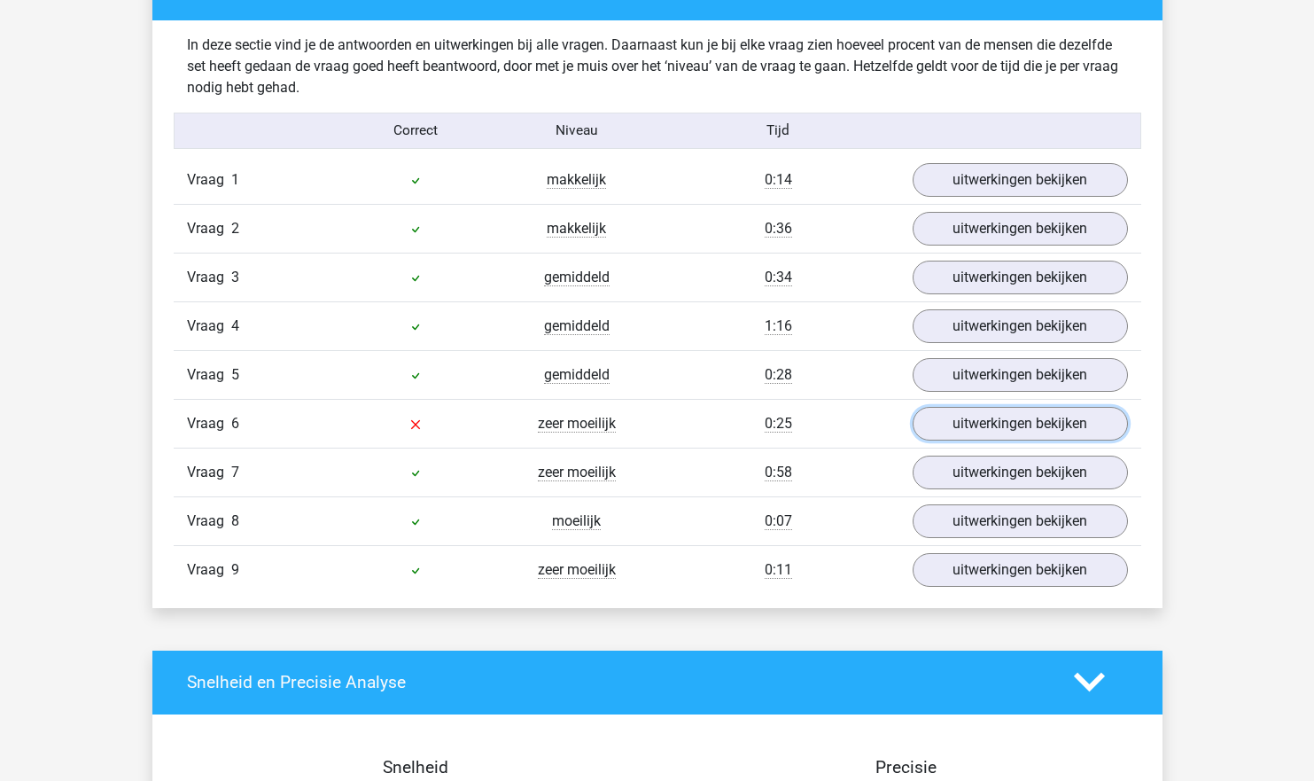
scroll to position [1865, 0]
